Goal: Check status: Check status

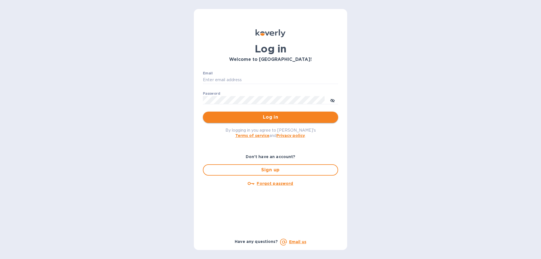
type input "[EMAIL_ADDRESS][DOMAIN_NAME]"
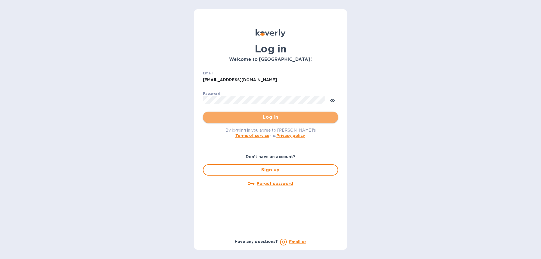
click at [227, 117] on span "Log in" at bounding box center [270, 117] width 126 height 7
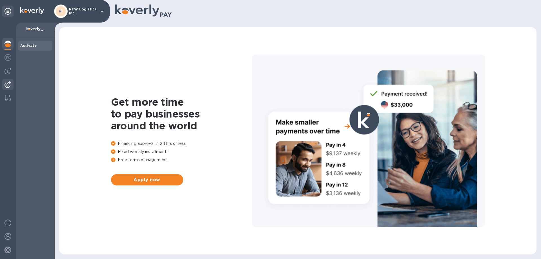
click at [7, 83] on img at bounding box center [8, 84] width 7 height 7
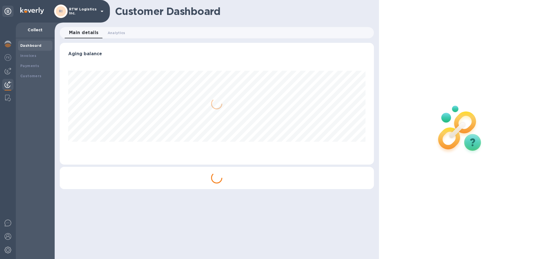
scroll to position [122, 314]
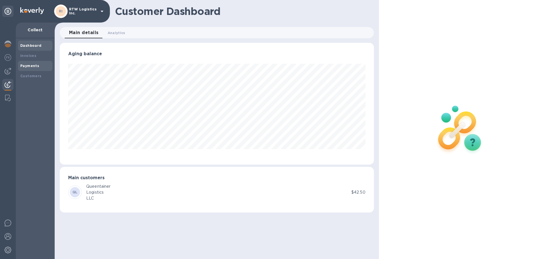
click at [29, 66] on b "Payments" at bounding box center [29, 66] width 19 height 4
